Goal: Navigation & Orientation: Find specific page/section

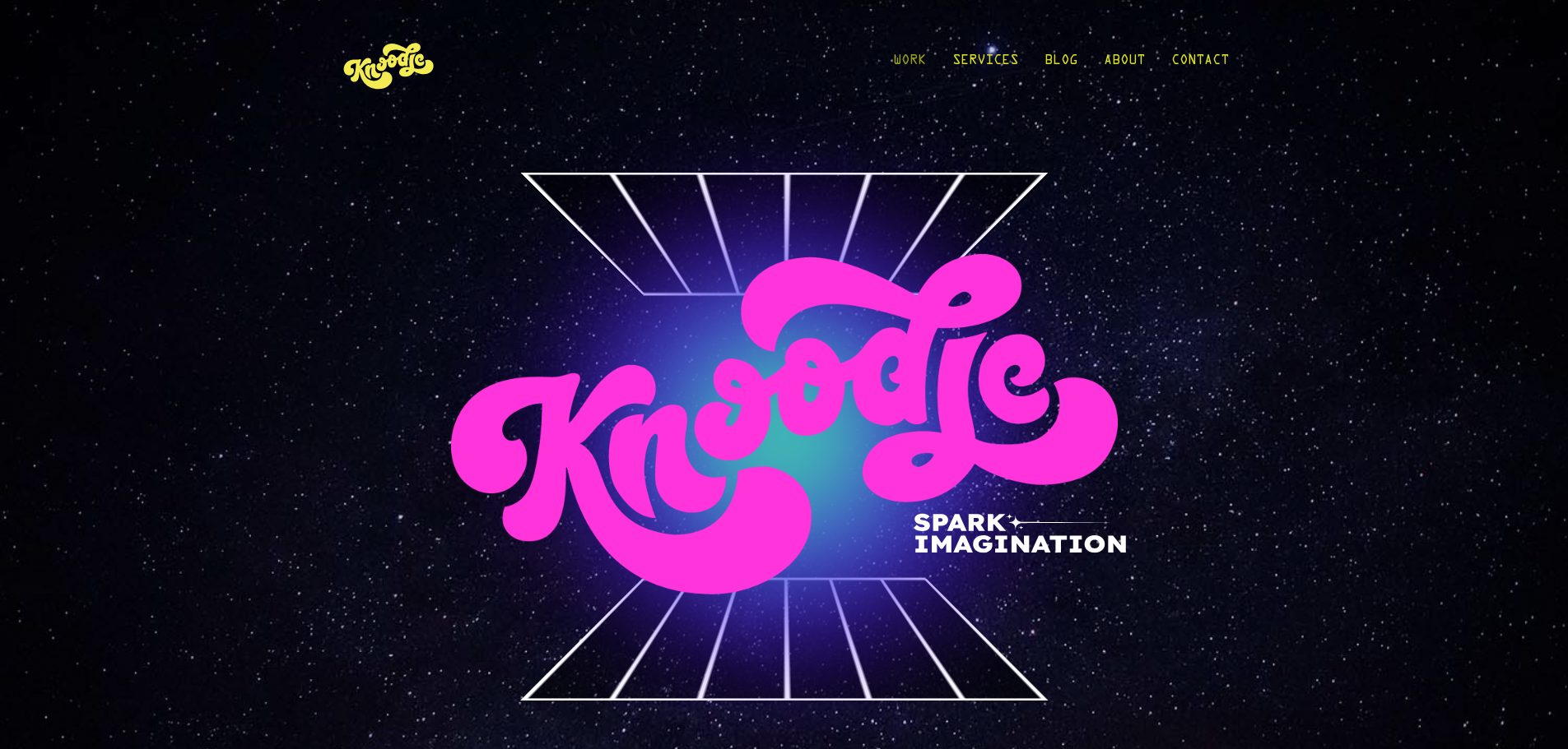
click at [903, 59] on link "Work" at bounding box center [909, 65] width 33 height 77
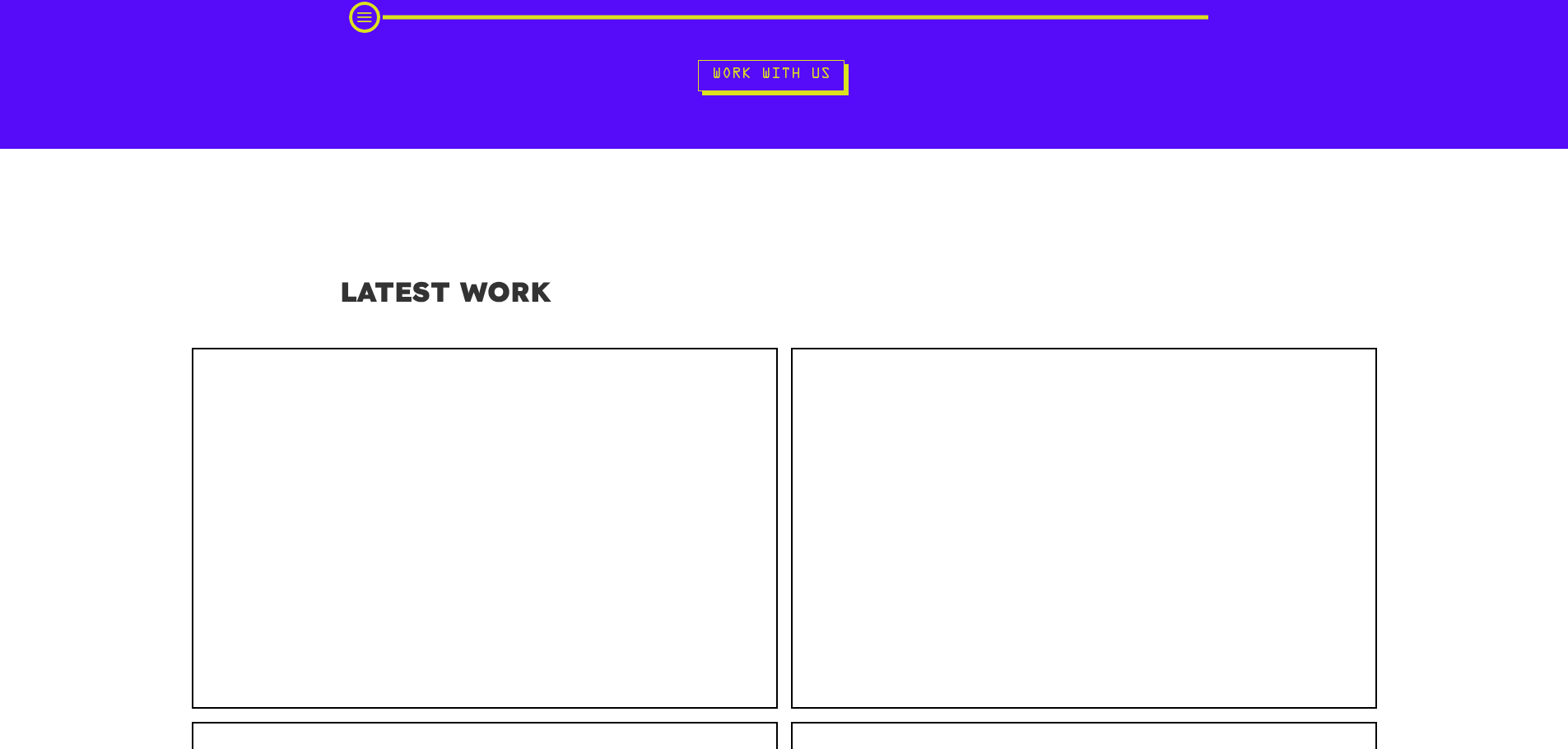
scroll to position [904, 0]
